Goal: Task Accomplishment & Management: Use online tool/utility

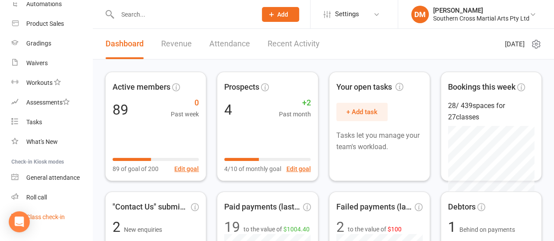
scroll to position [175, 0]
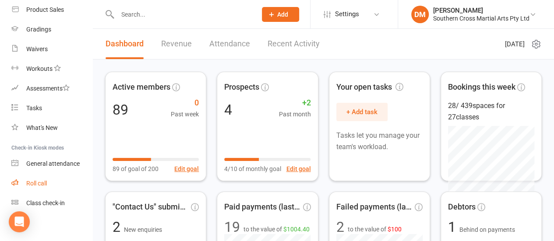
click at [37, 183] on div "Roll call" at bounding box center [36, 183] width 21 height 7
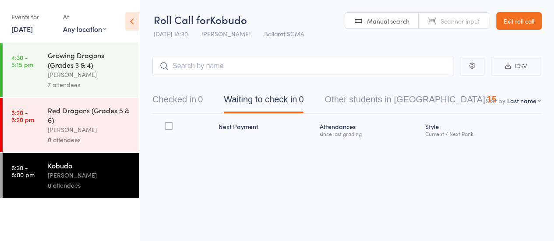
click at [62, 169] on div "Kobudo" at bounding box center [90, 166] width 84 height 10
click at [178, 71] on input "search" at bounding box center [302, 66] width 301 height 20
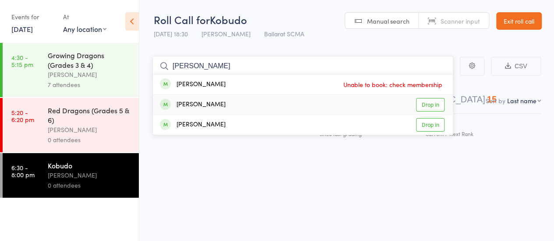
type input "trista"
click at [437, 108] on link "Drop in" at bounding box center [430, 105] width 28 height 14
